Goal: Transaction & Acquisition: Purchase product/service

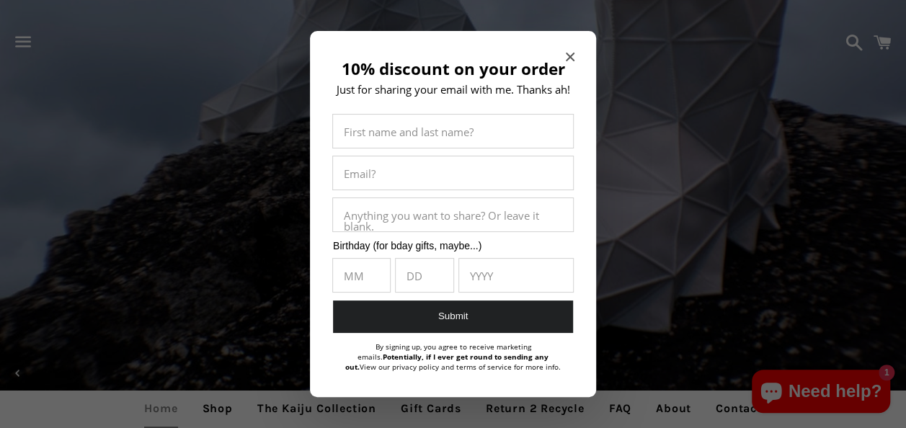
drag, startPoint x: 583, startPoint y: 50, endPoint x: 574, endPoint y: 55, distance: 9.7
click at [574, 55] on section "10% discount on your order Just for sharing your email with me. Thanks ah! Firs…" at bounding box center [453, 214] width 286 height 366
click at [574, 55] on icon "Close modal" at bounding box center [570, 57] width 9 height 9
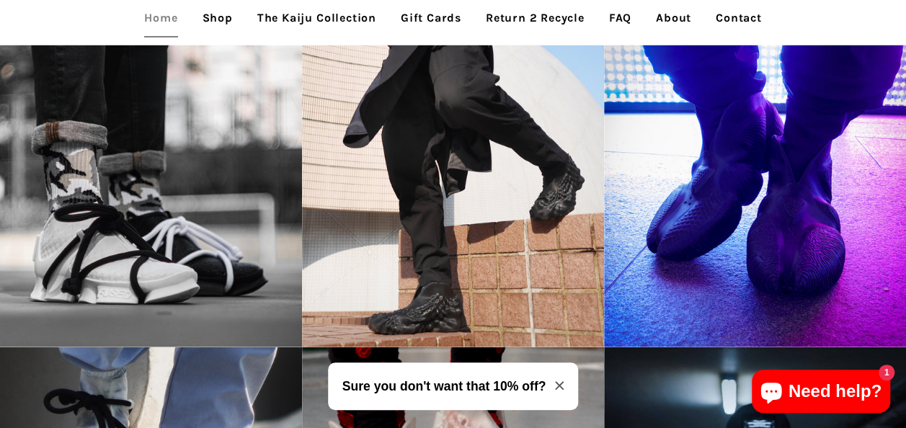
scroll to position [1608, 0]
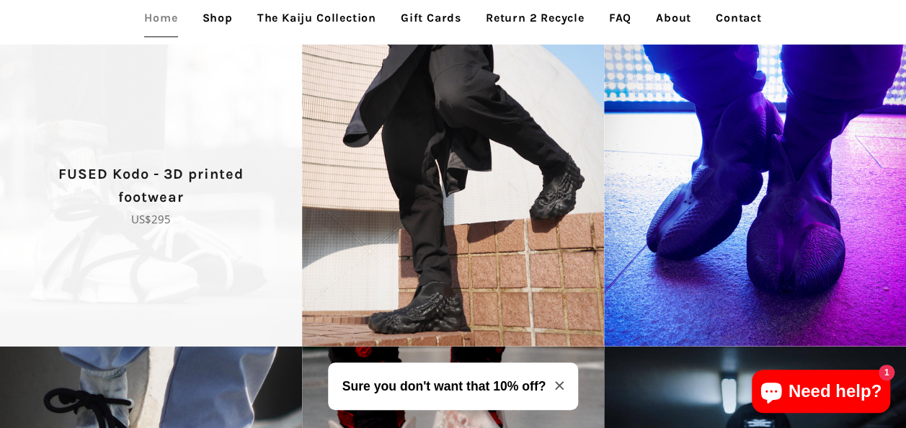
click at [146, 228] on p "Regular price US$295" at bounding box center [151, 219] width 252 height 17
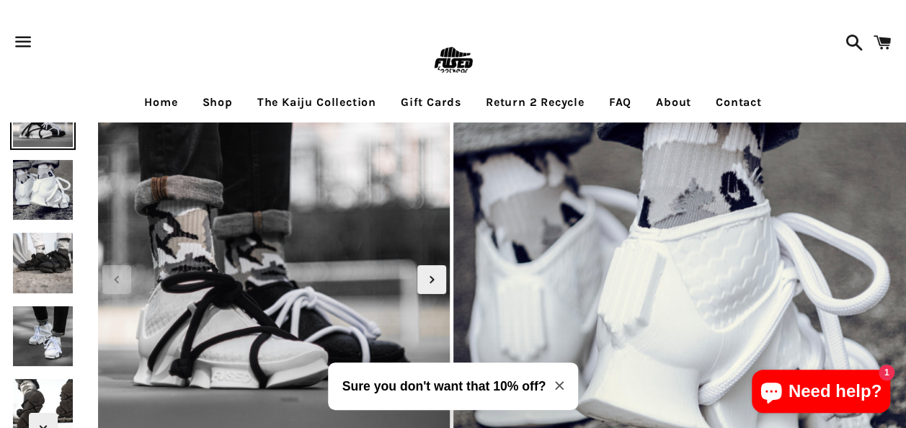
click at [35, 172] on img at bounding box center [43, 190] width 66 height 66
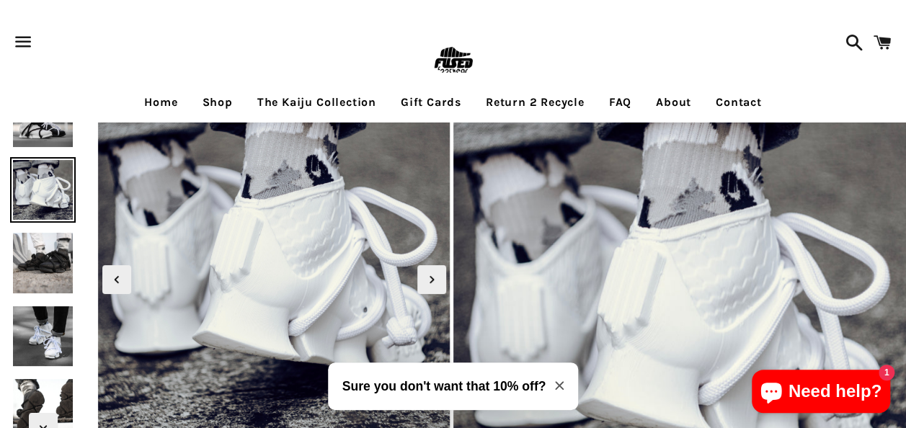
click at [27, 326] on img at bounding box center [43, 337] width 66 height 66
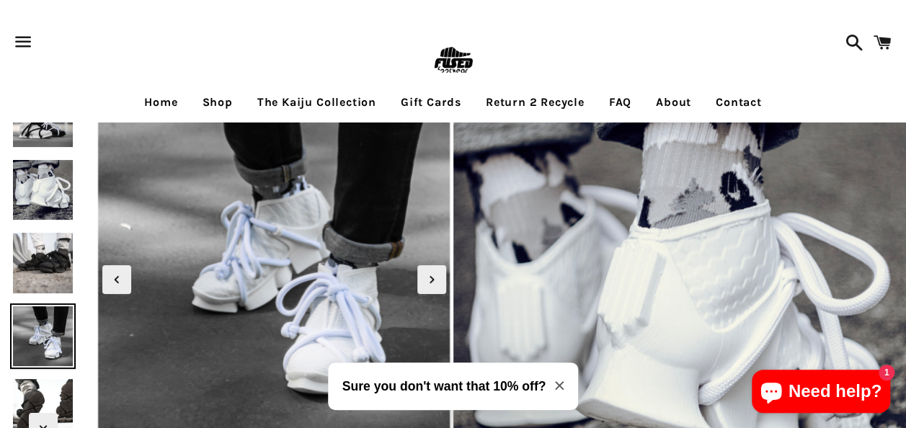
click at [41, 258] on img at bounding box center [43, 263] width 66 height 66
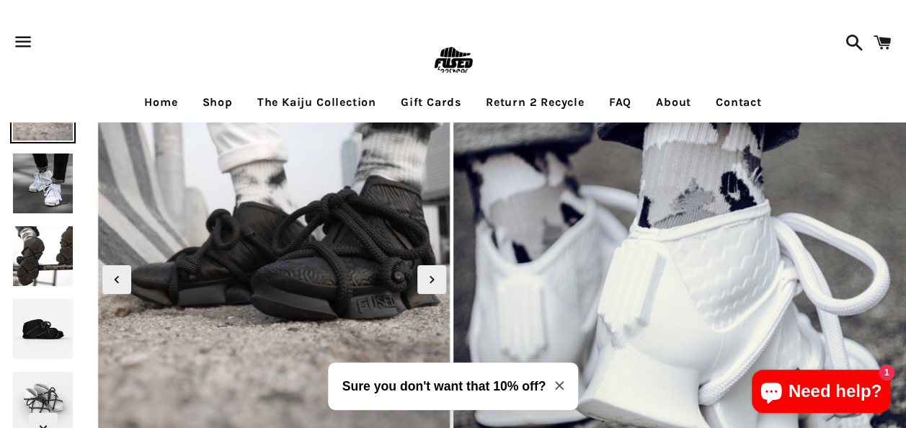
click at [38, 322] on img at bounding box center [43, 329] width 66 height 66
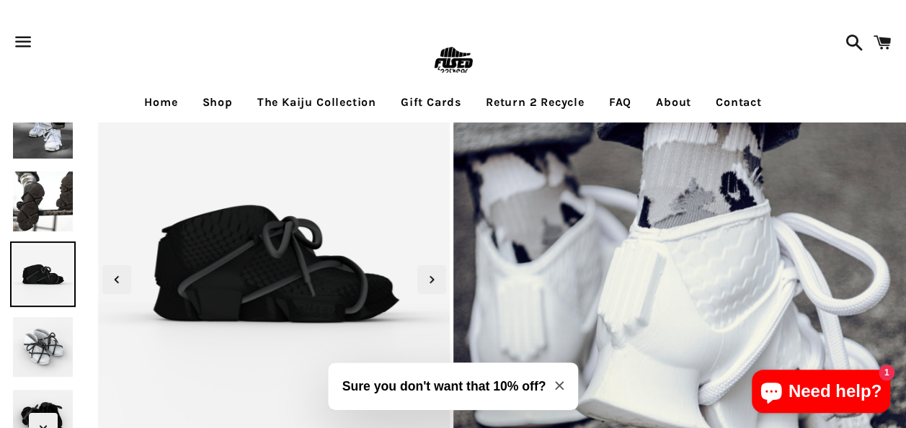
click at [38, 322] on img at bounding box center [43, 347] width 66 height 66
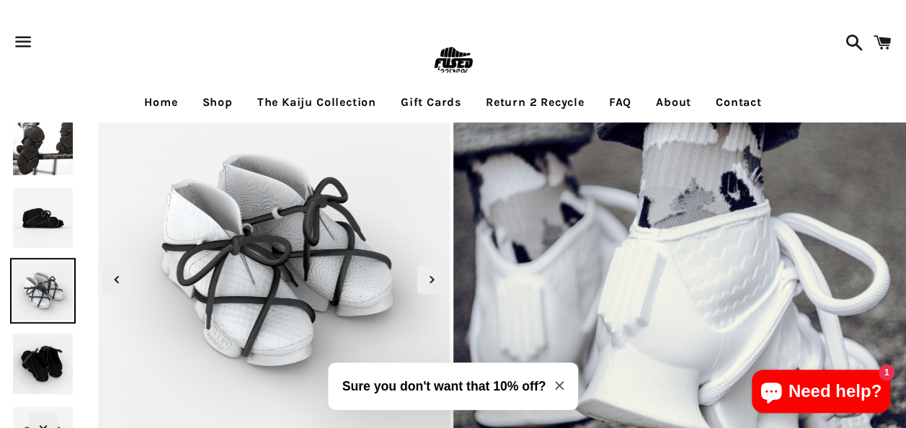
click at [36, 350] on img at bounding box center [43, 364] width 66 height 66
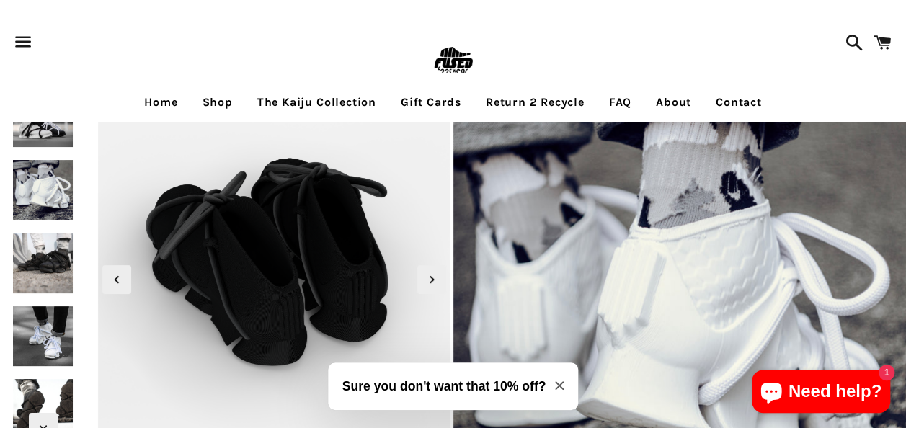
click at [319, 94] on link "The Kaiju Collection" at bounding box center [317, 102] width 141 height 36
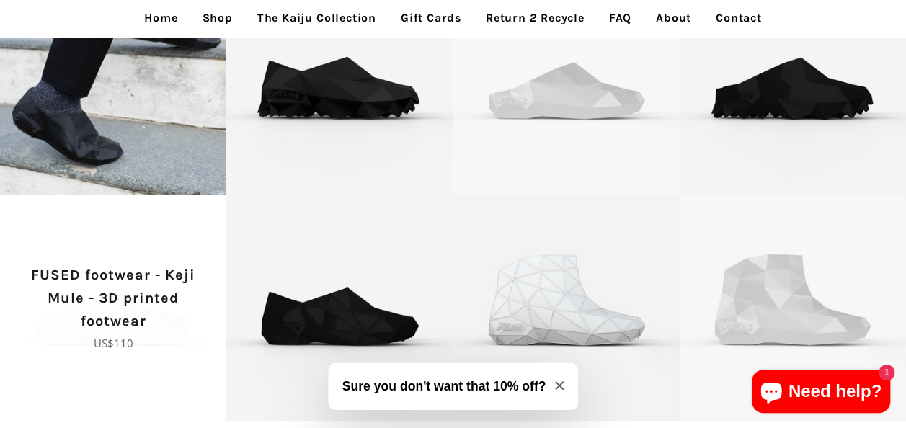
scroll to position [2810, 0]
